Goal: Navigation & Orientation: Find specific page/section

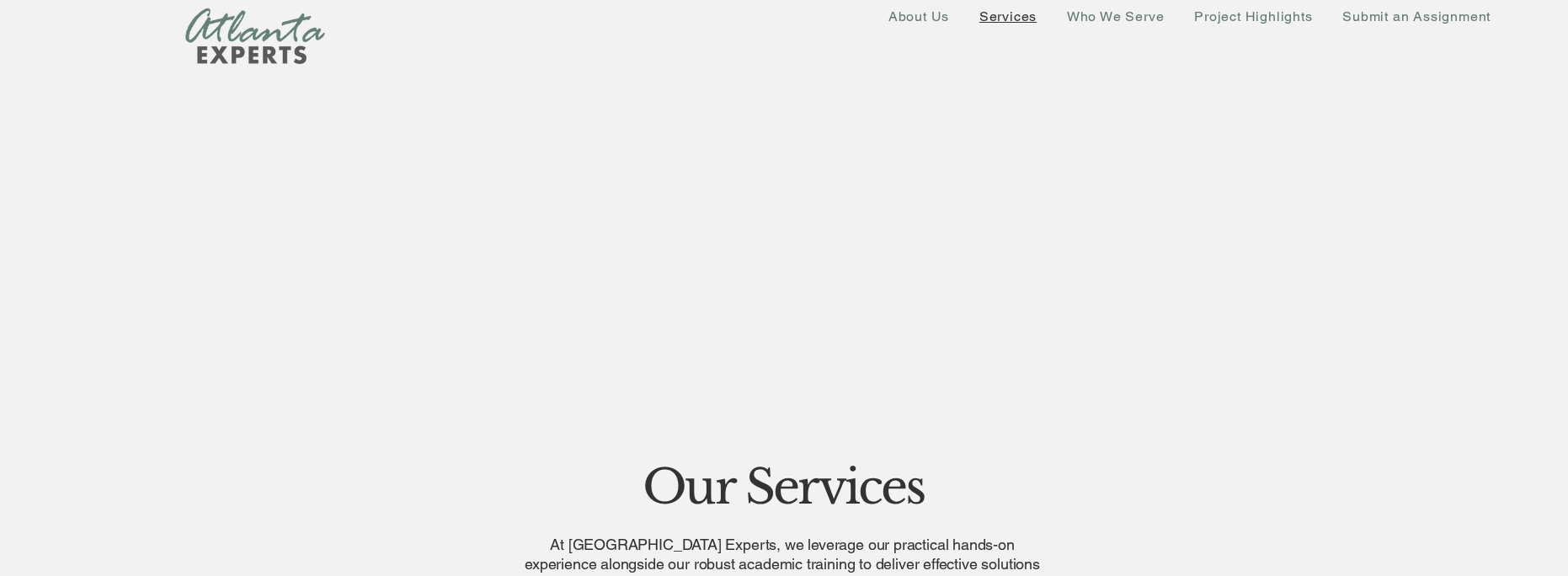
click at [1023, 19] on span "Services" at bounding box center [1008, 16] width 57 height 16
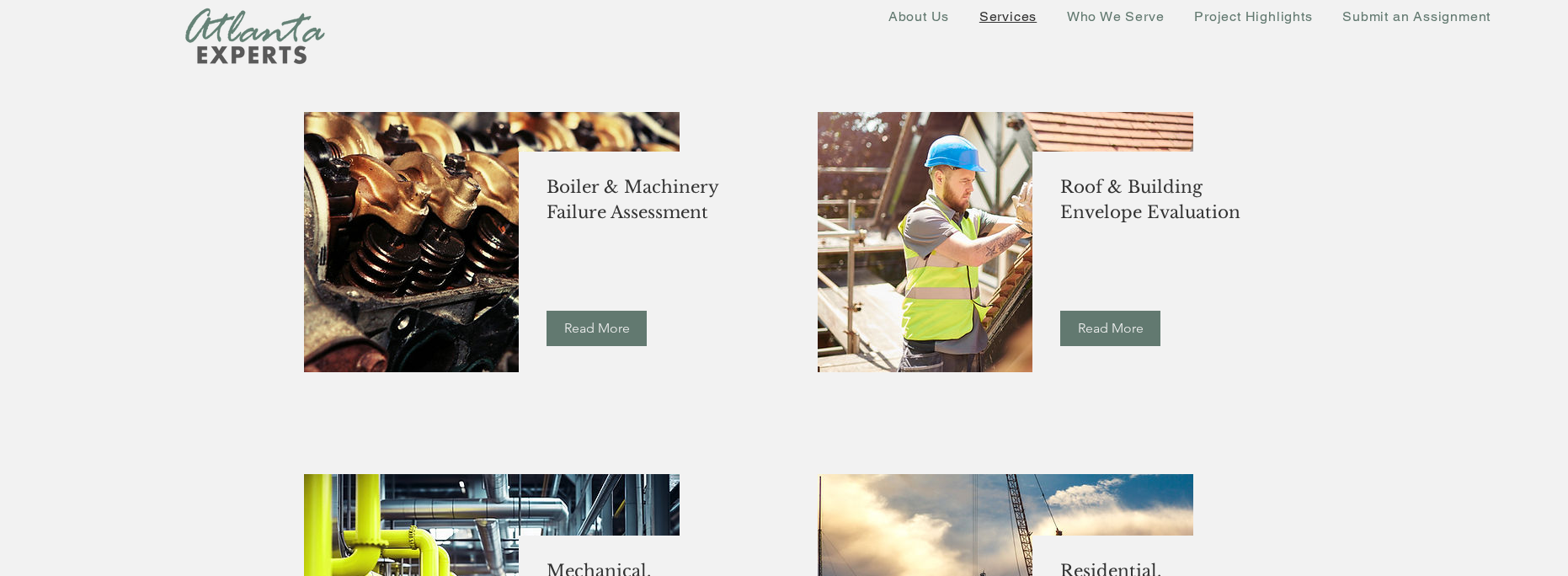
scroll to position [337, 0]
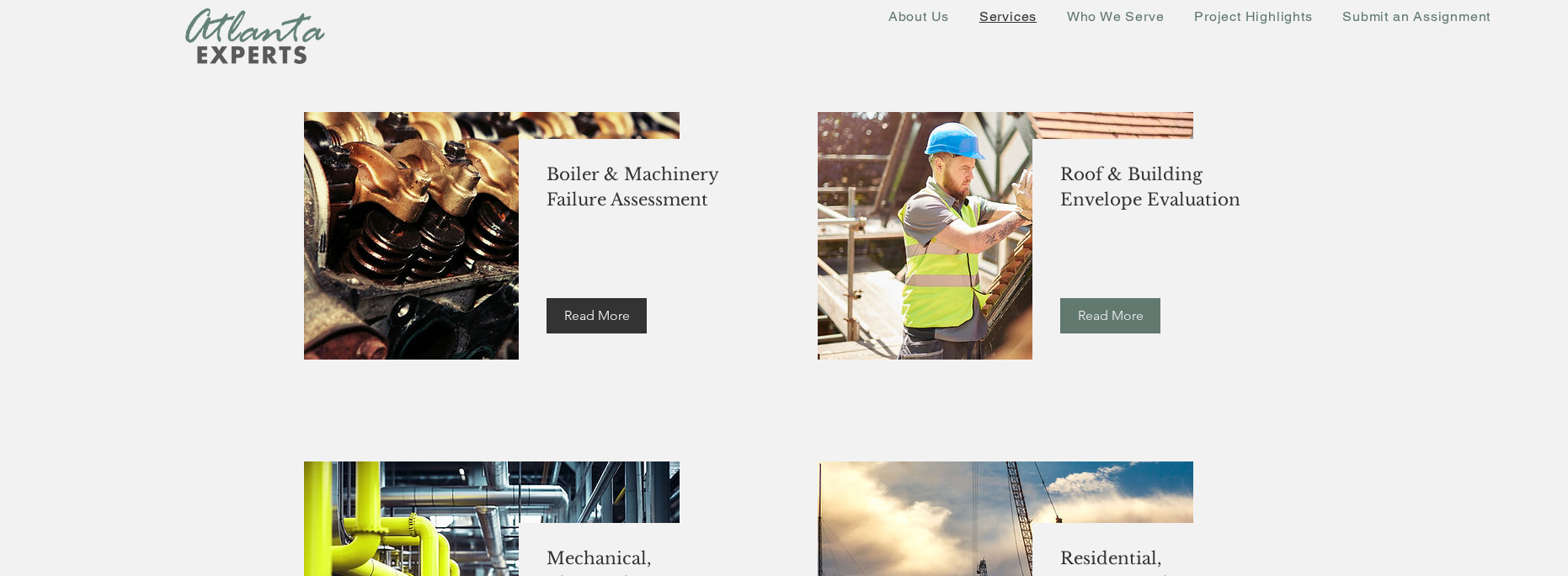
click at [600, 319] on span "Read More" at bounding box center [597, 316] width 65 height 19
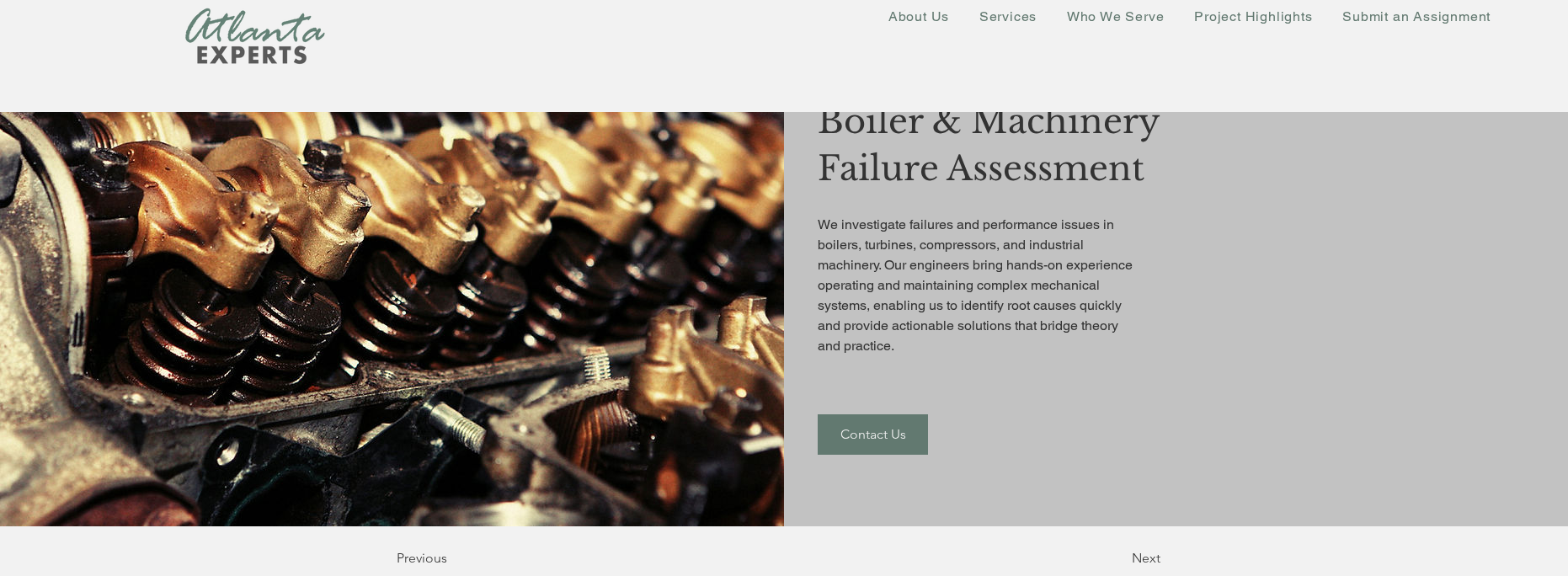
scroll to position [224, 0]
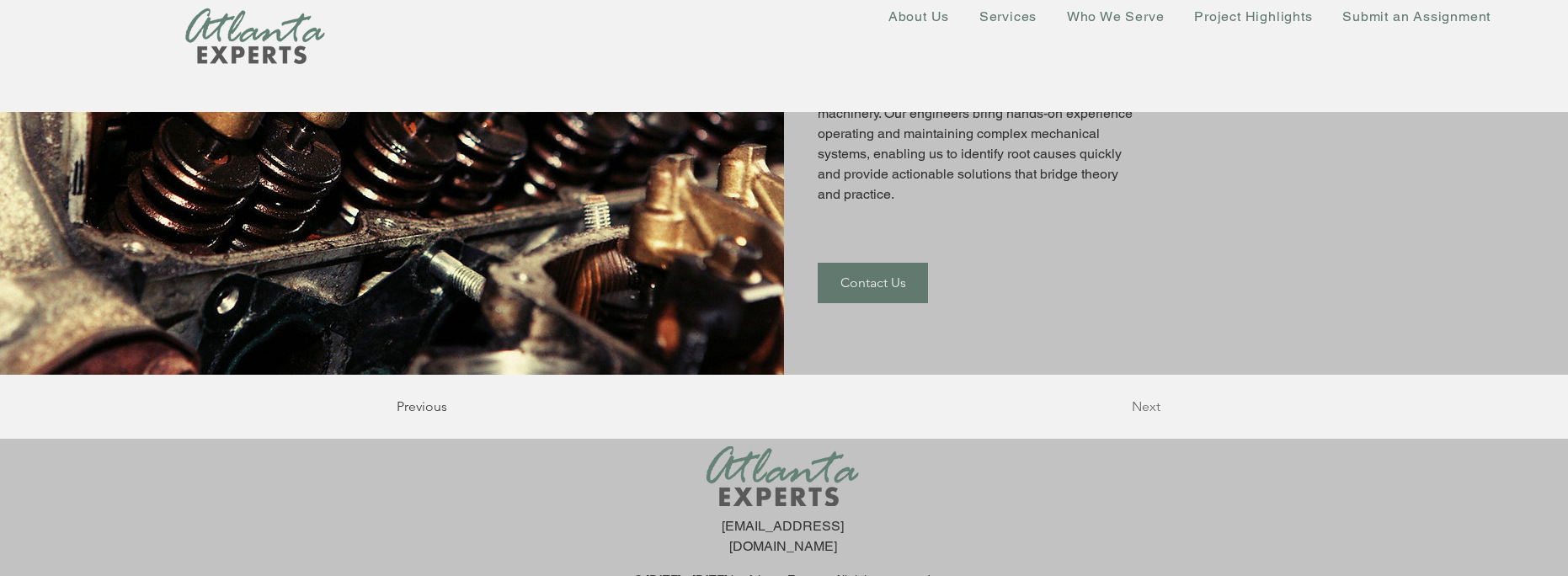
click at [1136, 401] on span "Next" at bounding box center [1146, 407] width 29 height 19
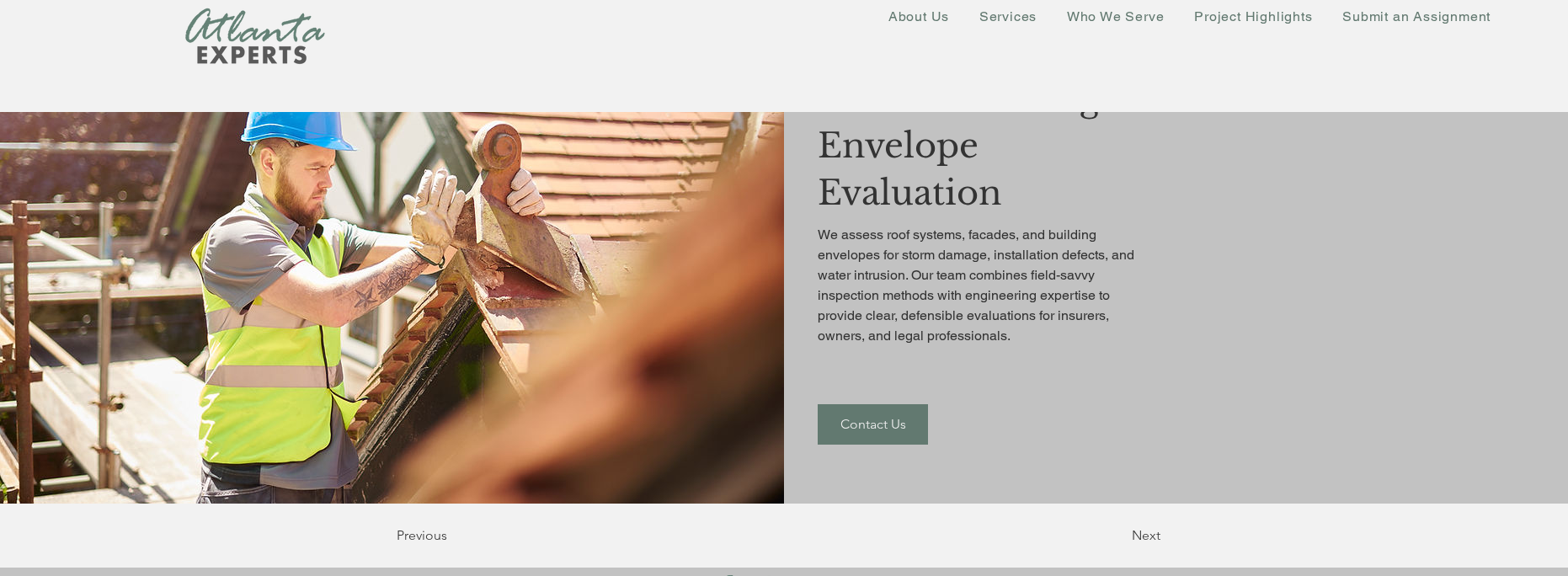
scroll to position [224, 0]
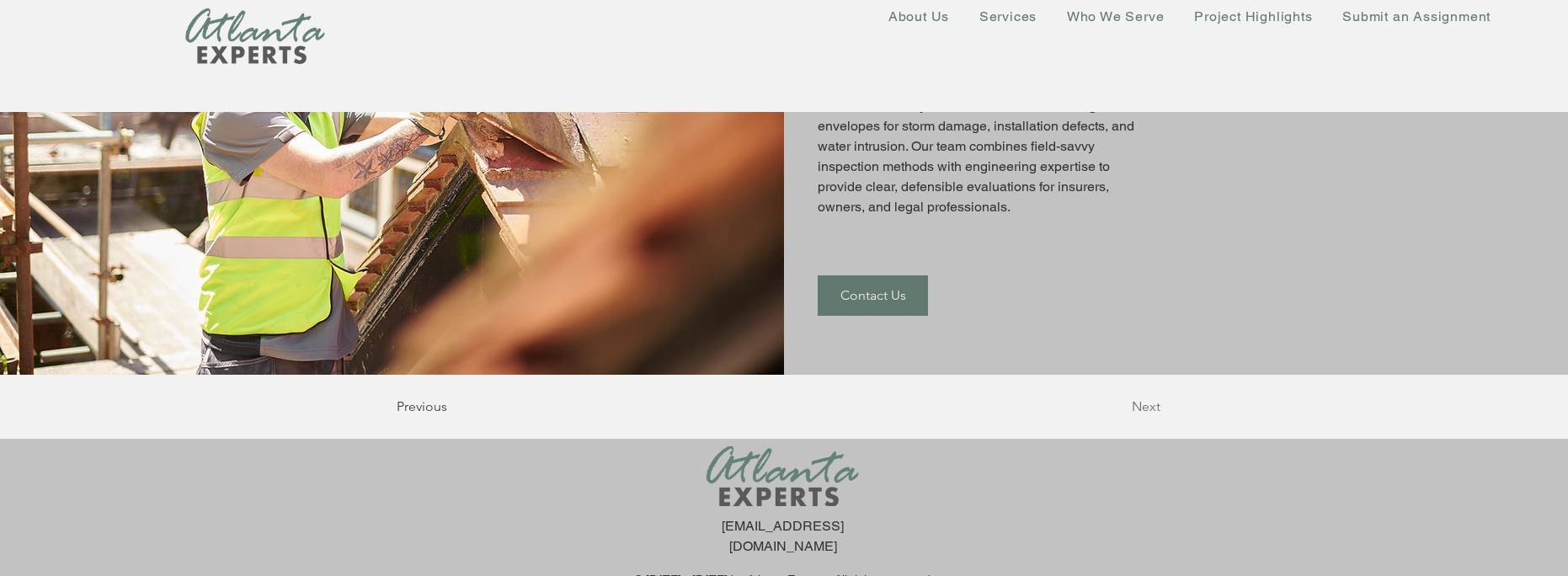
click at [1153, 411] on span "Next" at bounding box center [1146, 407] width 29 height 19
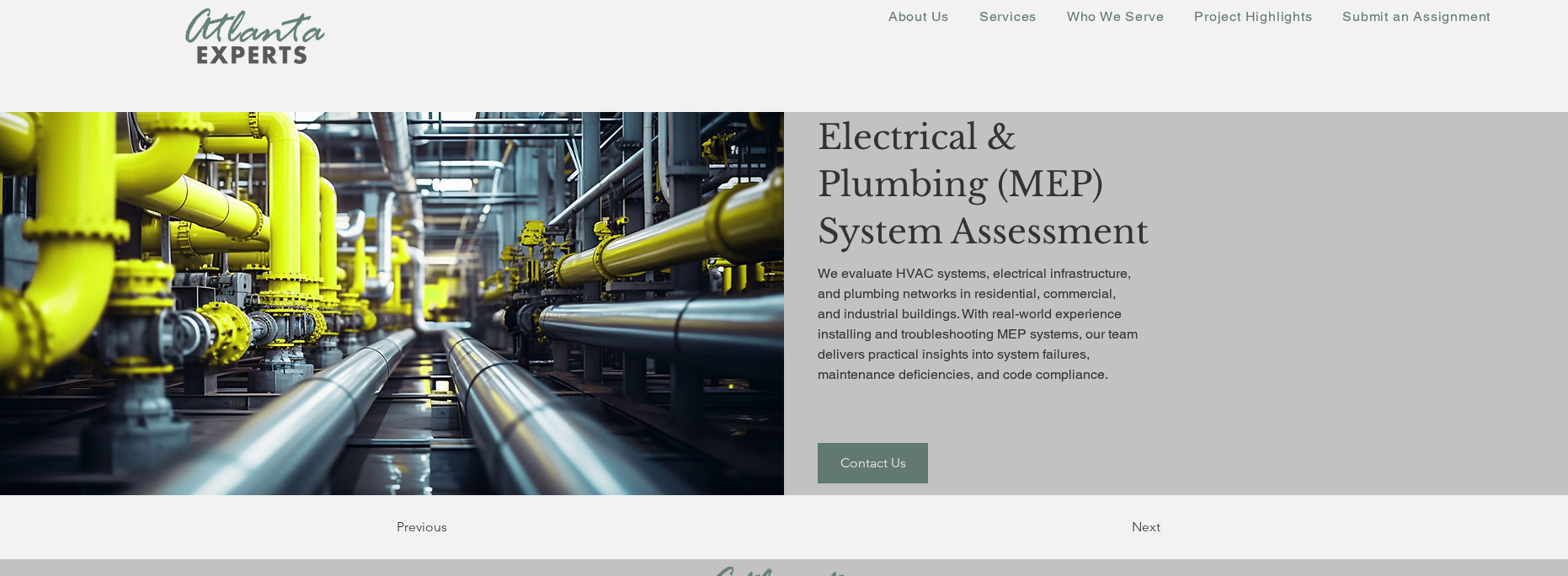
scroll to position [224, 0]
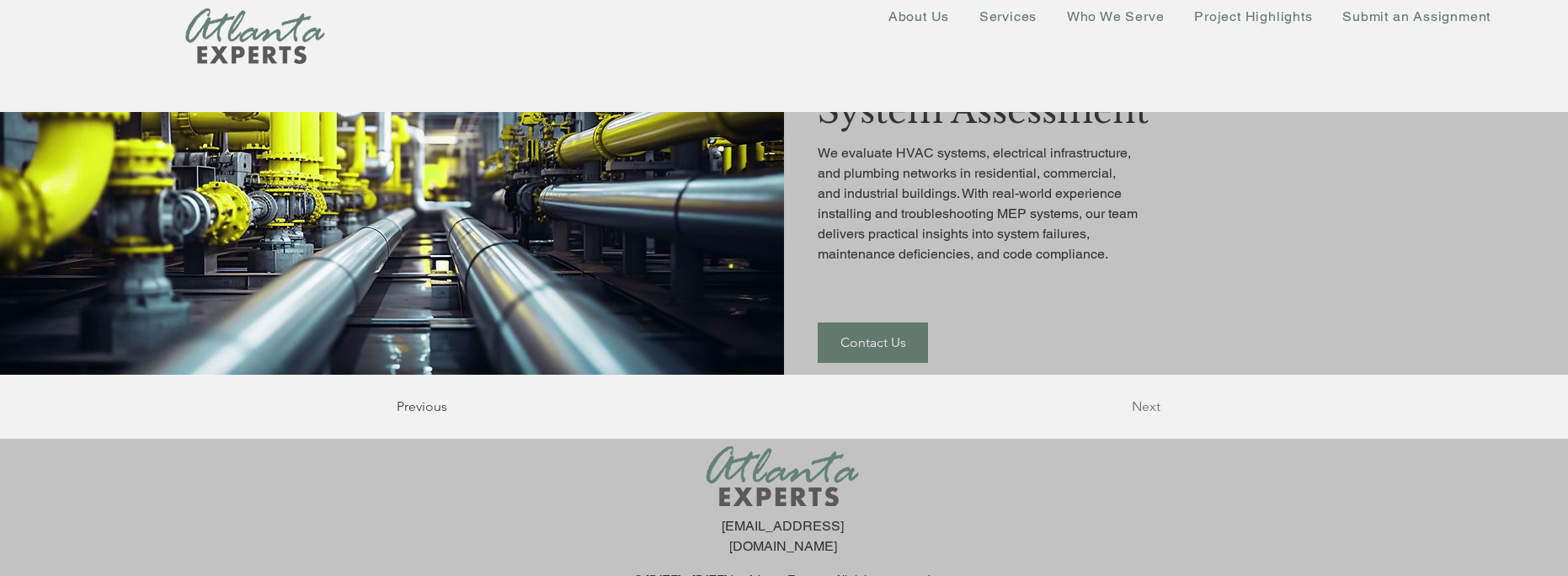
click at [1142, 405] on span "Next" at bounding box center [1146, 407] width 29 height 19
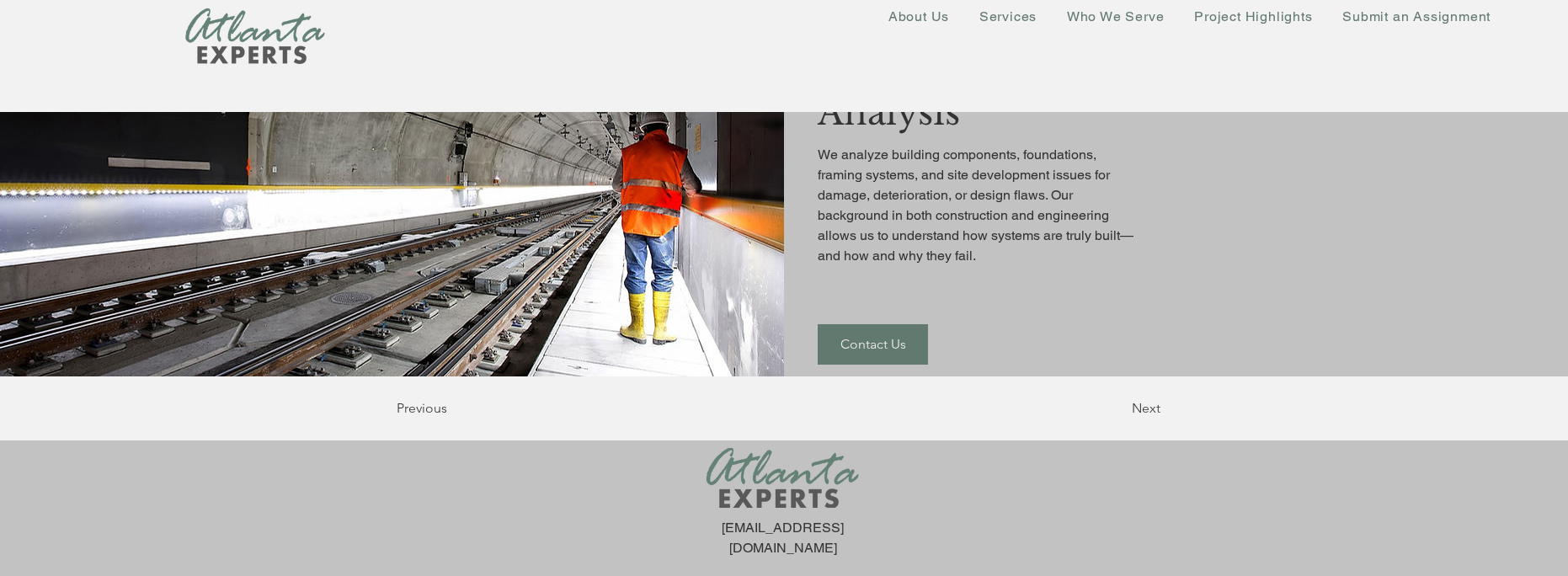
scroll to position [224, 0]
